Goal: Navigation & Orientation: Find specific page/section

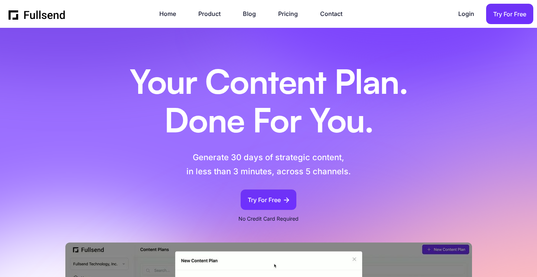
click at [172, 14] on link "Home" at bounding box center [171, 14] width 24 height 10
click at [202, 9] on div "Home Product Blog Pricing Contact Login Login Try For Free" at bounding box center [271, 14] width 525 height 20
click at [212, 12] on link "Product" at bounding box center [213, 14] width 30 height 10
click at [336, 13] on link "Contact" at bounding box center [335, 14] width 30 height 10
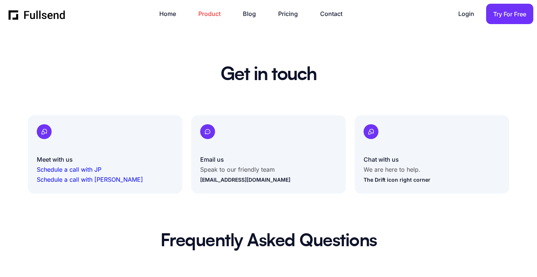
click at [213, 13] on link "Product" at bounding box center [213, 14] width 30 height 10
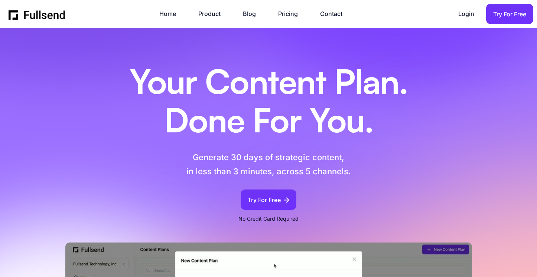
scroll to position [1049, 0]
